Goal: Information Seeking & Learning: Learn about a topic

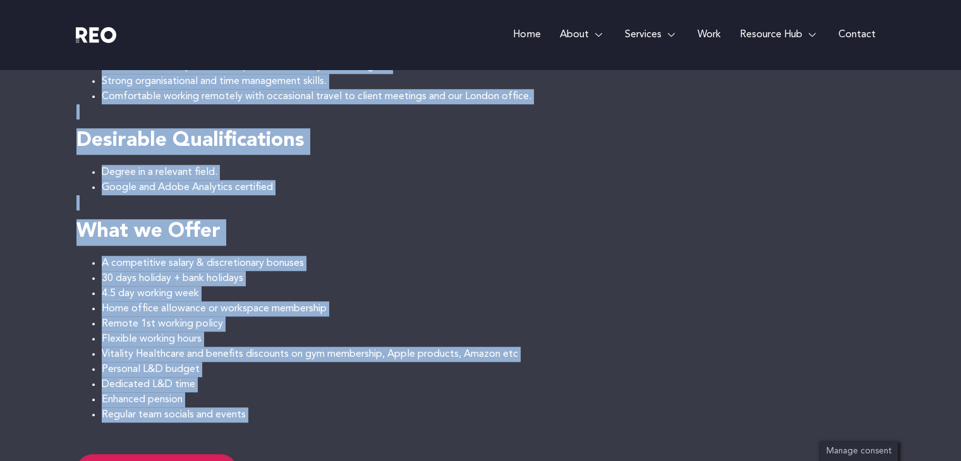
scroll to position [1137, 0]
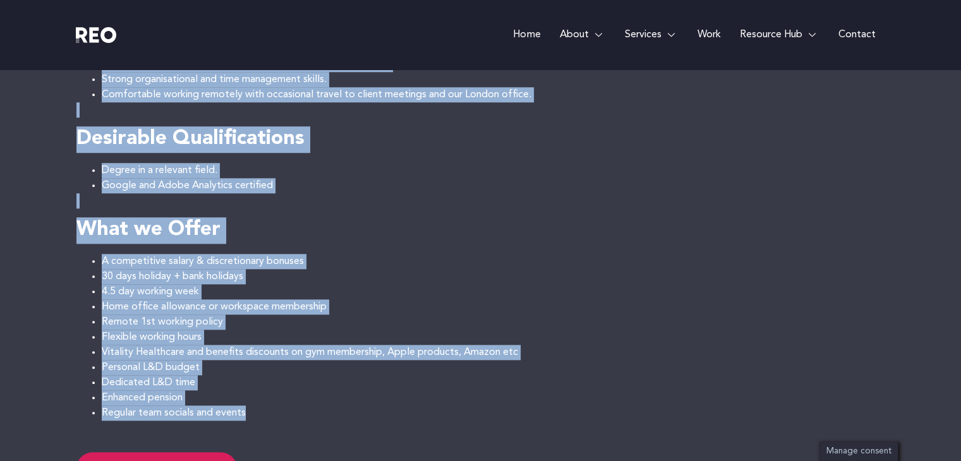
drag, startPoint x: 83, startPoint y: 221, endPoint x: 273, endPoint y: 390, distance: 253.6
copy div "About the job Senior Google Analytics & Data Consultant REO is a leading UK bas…"
click at [615, 284] on li "4.5 day working week" at bounding box center [493, 291] width 783 height 15
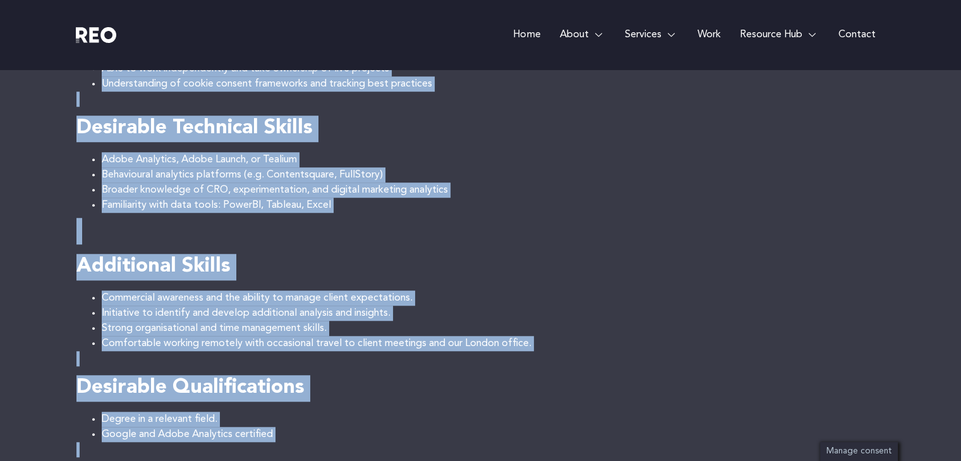
scroll to position [758, 0]
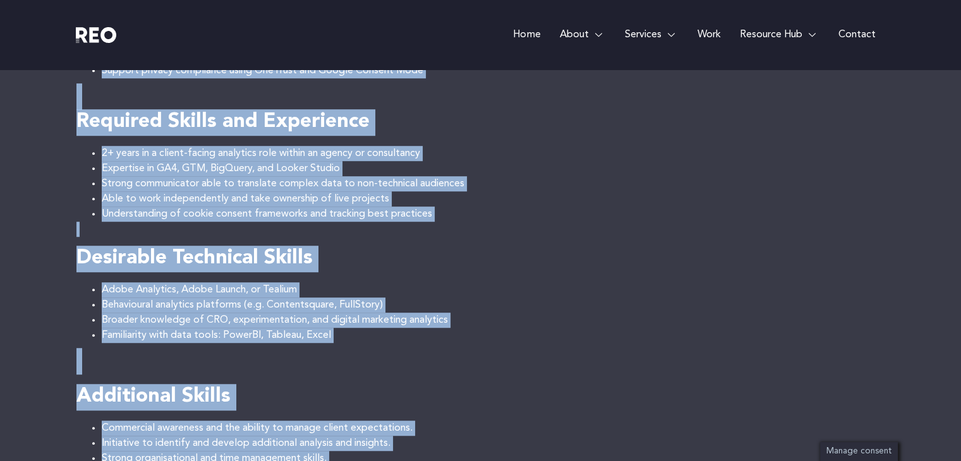
click at [678, 384] on h4 "Additional Skills" at bounding box center [480, 397] width 808 height 27
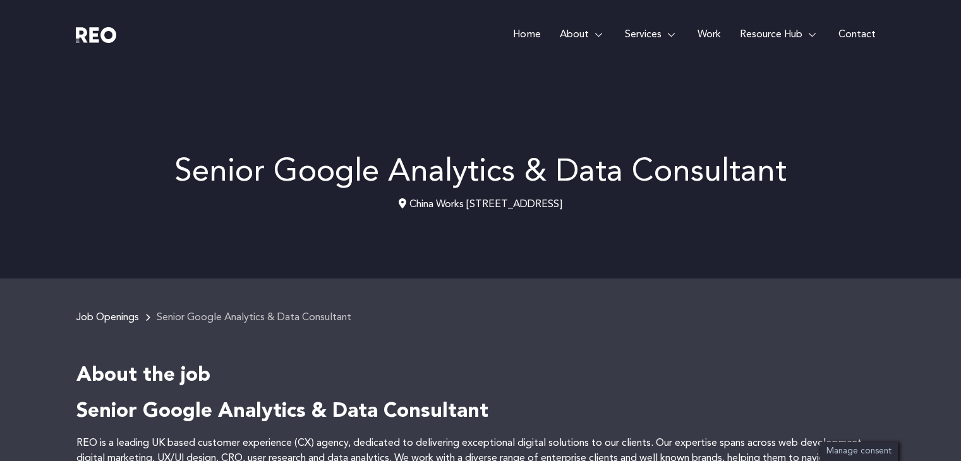
scroll to position [0, 0]
drag, startPoint x: 611, startPoint y: 172, endPoint x: 367, endPoint y: 174, distance: 244.4
click at [367, 197] on p "China Works [STREET_ADDRESS]" at bounding box center [480, 204] width 808 height 15
copy p "China Works [STREET_ADDRESS]"
click at [513, 198] on div "Senior Google Analytics & Data Consultant China Works [STREET_ADDRESS]" at bounding box center [480, 189] width 808 height 179
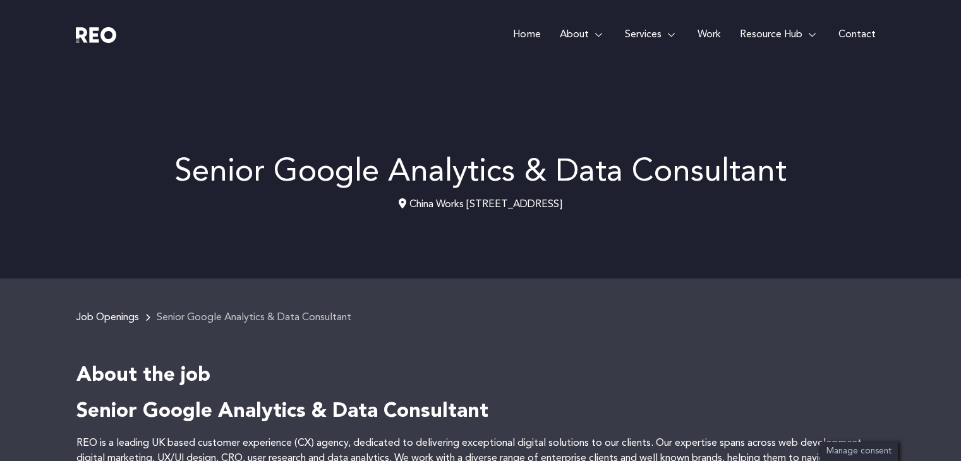
drag, startPoint x: 531, startPoint y: 175, endPoint x: 644, endPoint y: 175, distance: 113.0
click at [644, 197] on p "China Works [STREET_ADDRESS]" at bounding box center [480, 204] width 808 height 15
copy p "[GEOGRAPHIC_DATA] SE1 7SJ"
drag, startPoint x: 369, startPoint y: 176, endPoint x: 659, endPoint y: 162, distance: 289.6
click at [659, 162] on div "Senior Google Analytics & Data Consultant China Works [STREET_ADDRESS]" at bounding box center [480, 185] width 808 height 56
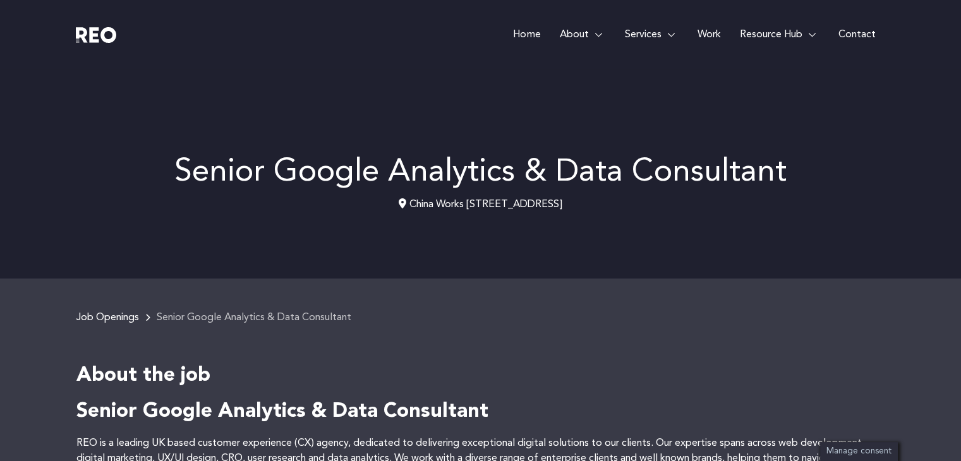
copy p "China Works [STREET_ADDRESS]"
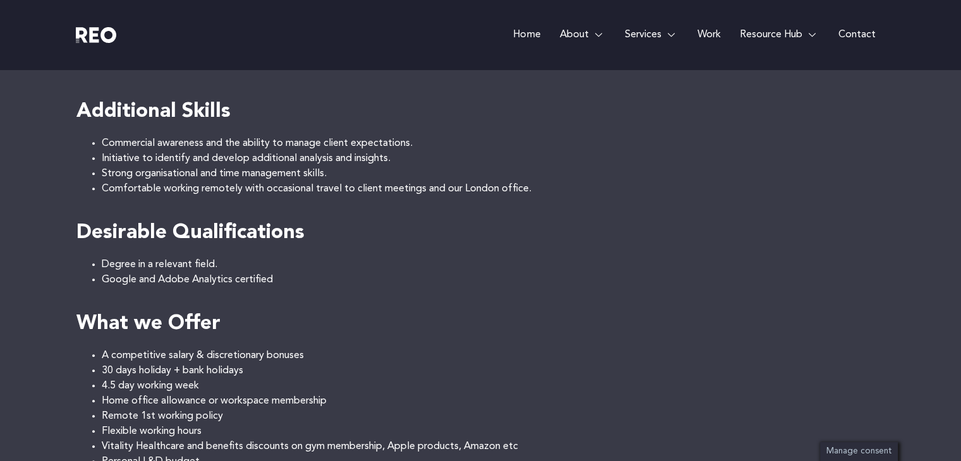
scroll to position [1200, 0]
